Goal: Transaction & Acquisition: Purchase product/service

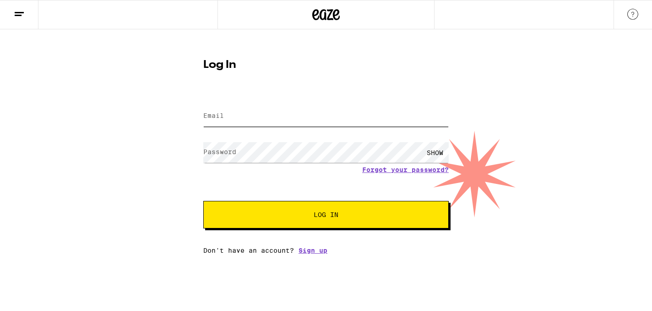
type input "[EMAIL_ADDRESS][DOMAIN_NAME]"
click at [312, 213] on span "Log In" at bounding box center [326, 214] width 171 height 6
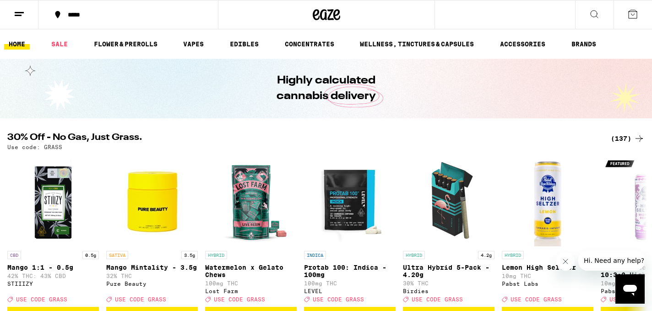
click at [594, 11] on icon at bounding box center [594, 14] width 11 height 11
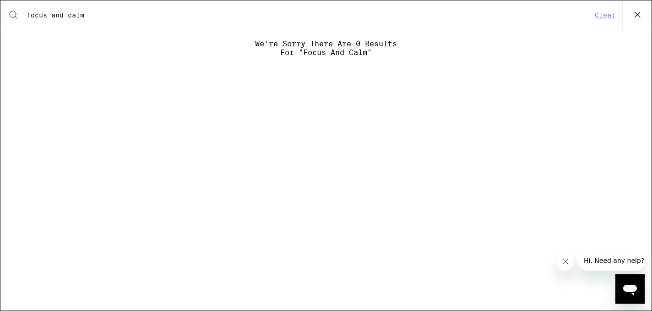
drag, startPoint x: 68, startPoint y: 17, endPoint x: 5, endPoint y: 17, distance: 62.3
click at [5, 17] on div "Search for Products focus and calm Clear" at bounding box center [325, 14] width 651 height 29
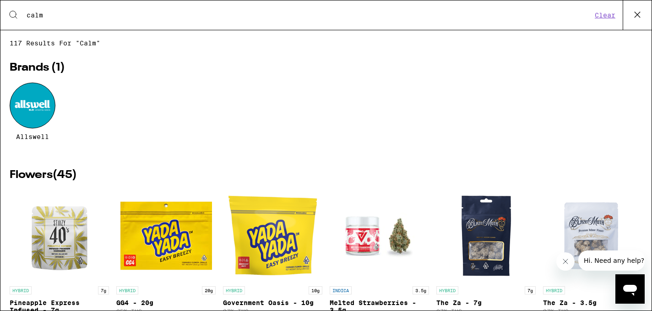
type input "calm"
click at [639, 14] on icon at bounding box center [638, 15] width 14 height 14
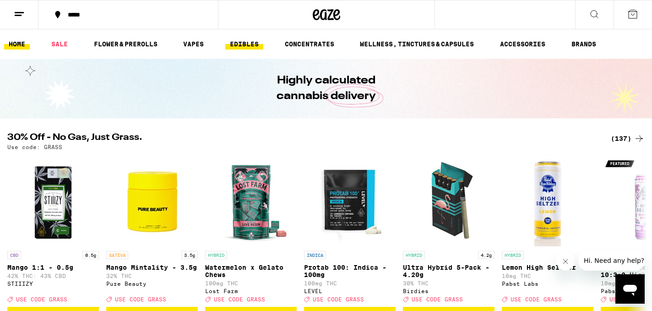
click at [254, 45] on link "EDIBLES" at bounding box center [244, 43] width 38 height 11
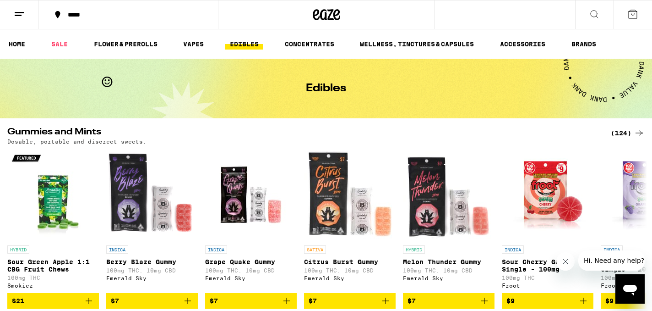
click at [641, 131] on icon at bounding box center [639, 132] width 11 height 11
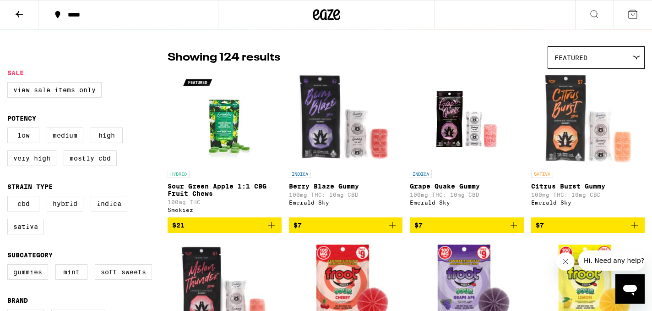
scroll to position [62, 0]
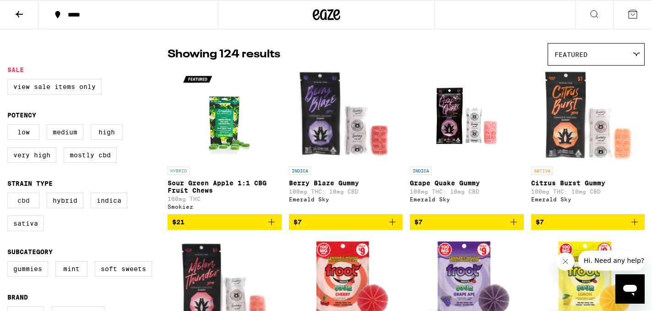
click at [22, 207] on label "CBD" at bounding box center [23, 200] width 32 height 16
click at [10, 194] on input "CBD" at bounding box center [9, 194] width 0 height 0
checkbox input "true"
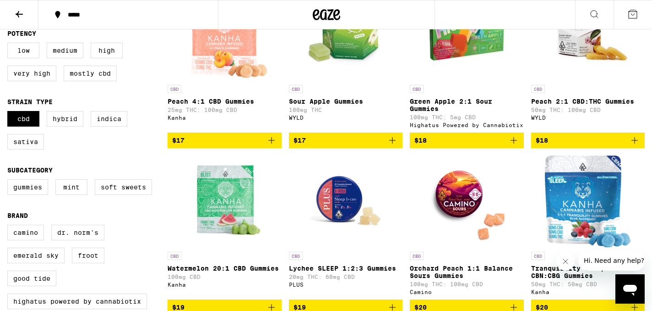
scroll to position [148, 0]
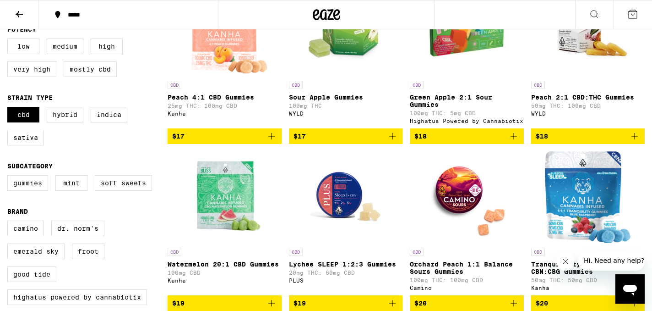
click at [34, 191] on label "Gummies" at bounding box center [27, 183] width 41 height 16
click at [10, 177] on input "Gummies" at bounding box center [9, 176] width 0 height 0
checkbox input "true"
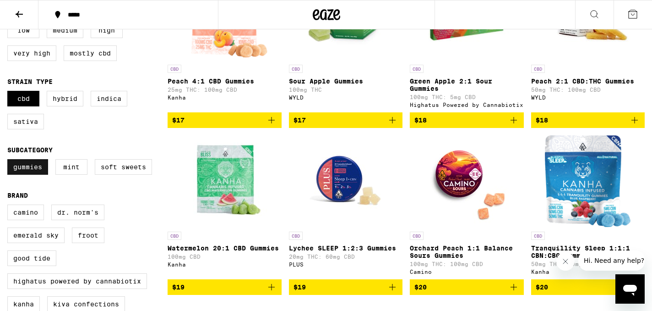
scroll to position [165, 0]
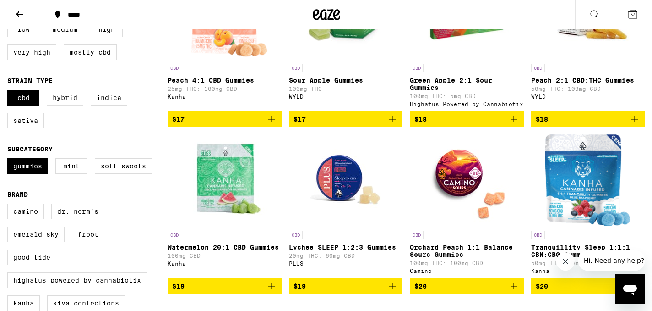
click at [59, 105] on label "Hybrid" at bounding box center [65, 98] width 37 height 16
click at [10, 92] on input "Hybrid" at bounding box center [9, 91] width 0 height 0
checkbox input "true"
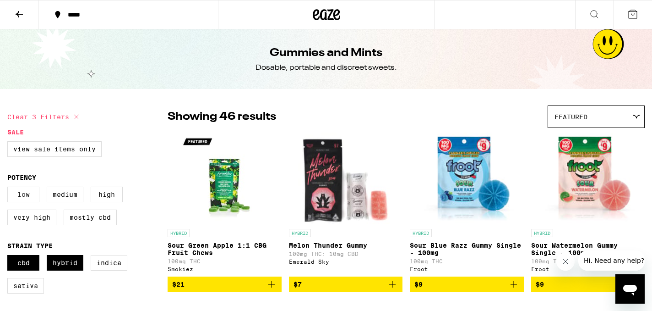
click at [25, 198] on label "Low" at bounding box center [23, 194] width 32 height 16
click at [10, 188] on input "Low" at bounding box center [9, 188] width 0 height 0
checkbox input "true"
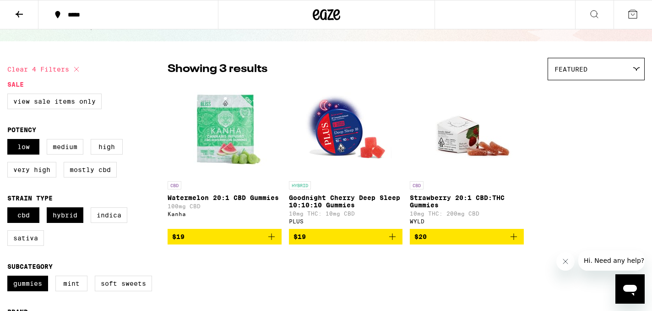
scroll to position [47, 0]
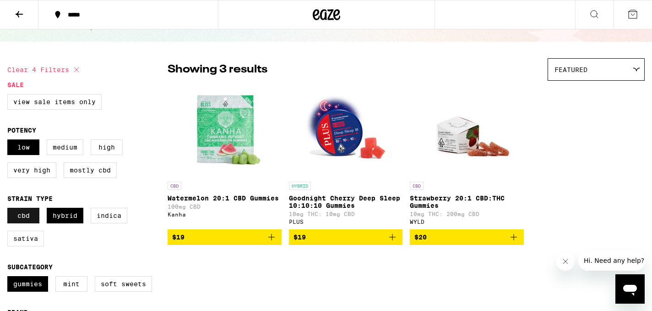
click at [23, 223] on label "CBD" at bounding box center [23, 216] width 32 height 16
click at [10, 209] on input "CBD" at bounding box center [9, 209] width 0 height 0
checkbox input "false"
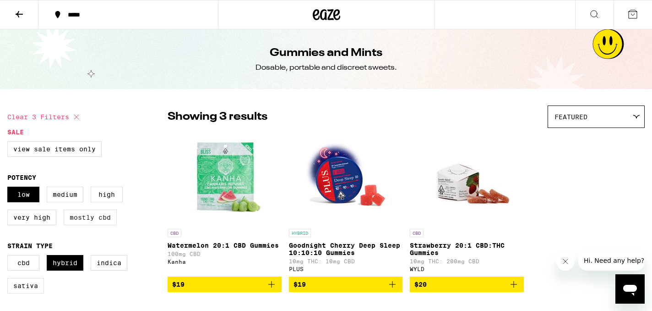
click at [86, 225] on label "Mostly CBD" at bounding box center [90, 217] width 53 height 16
click at [10, 188] on input "Mostly CBD" at bounding box center [9, 188] width 0 height 0
checkbox input "true"
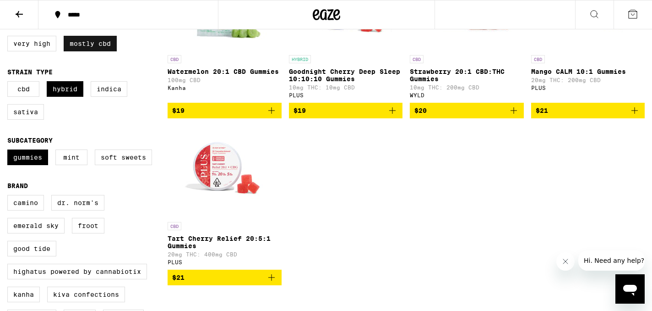
scroll to position [178, 0]
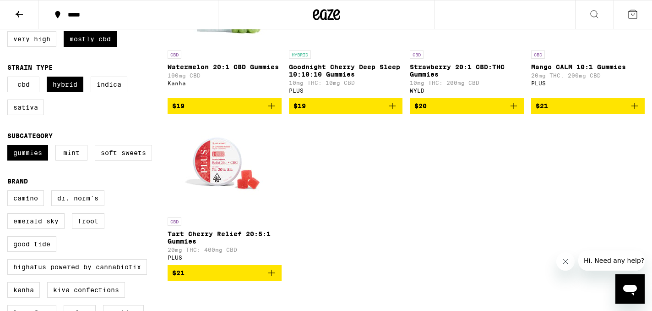
click at [231, 185] on img "Open page for Tart Cherry Relief 20:5:1 Gummies from PLUS" at bounding box center [225, 167] width 92 height 92
